Goal: Book appointment/travel/reservation

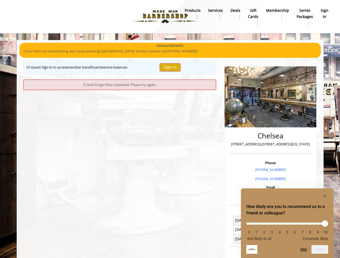
click at [173, 67] on button "Sign In" at bounding box center [170, 68] width 20 height 8
click at [287, 196] on div at bounding box center [287, 196] width 82 height 6
click at [320, 250] on div "Chelsea 169 W 23rd Street,170 W 23rd Street, New York Phone +(917) 639-3902 +(6…" at bounding box center [270, 198] width 100 height 275
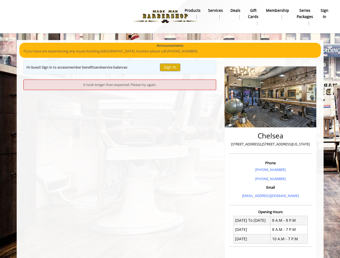
click at [304, 250] on div "Chelsea 169 W 23rd Street,170 W 23rd Street, New York Phone +(917) 639-3902 +(6…" at bounding box center [270, 200] width 92 height 269
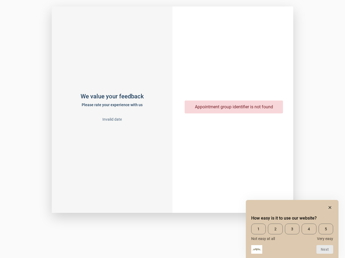
click at [292, 208] on div at bounding box center [292, 208] width 82 height 6
click at [324, 213] on html "We value your feedback Please rate your experience with us Invalid date Appoint…" at bounding box center [172, 106] width 345 height 213
